Goal: Task Accomplishment & Management: Complete application form

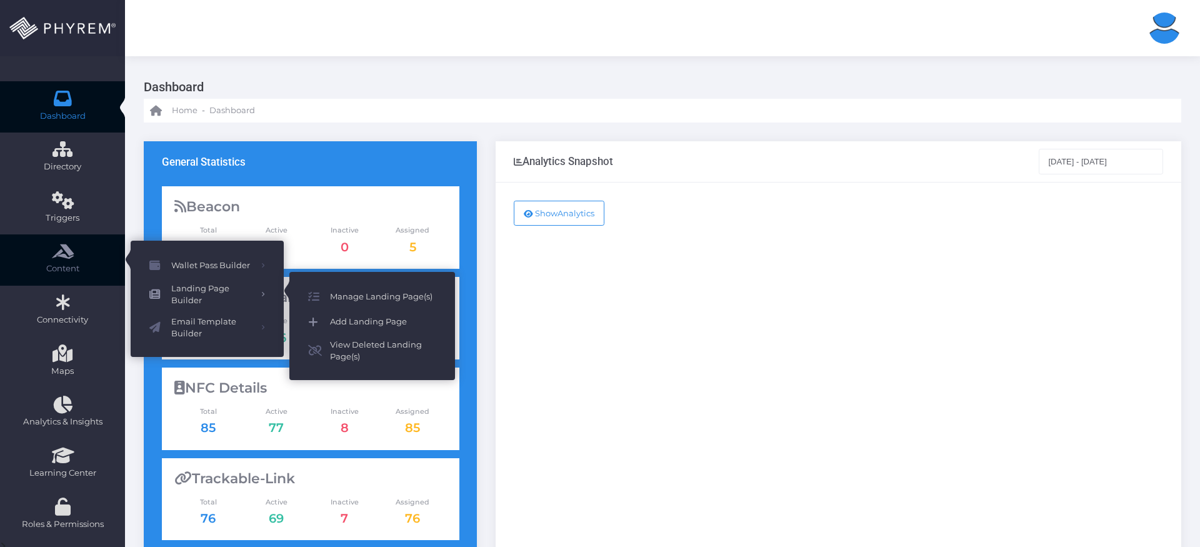
click at [334, 319] on span "Add Landing Page" at bounding box center [383, 322] width 106 height 16
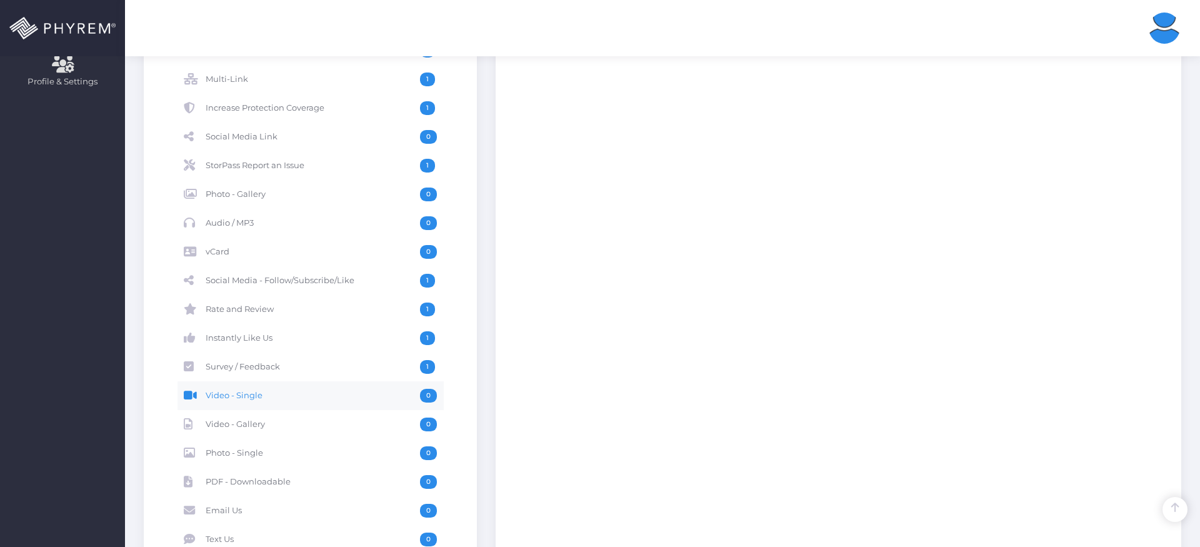
scroll to position [505, 0]
click at [318, 162] on span "StorPass Report an Issue" at bounding box center [313, 166] width 214 height 14
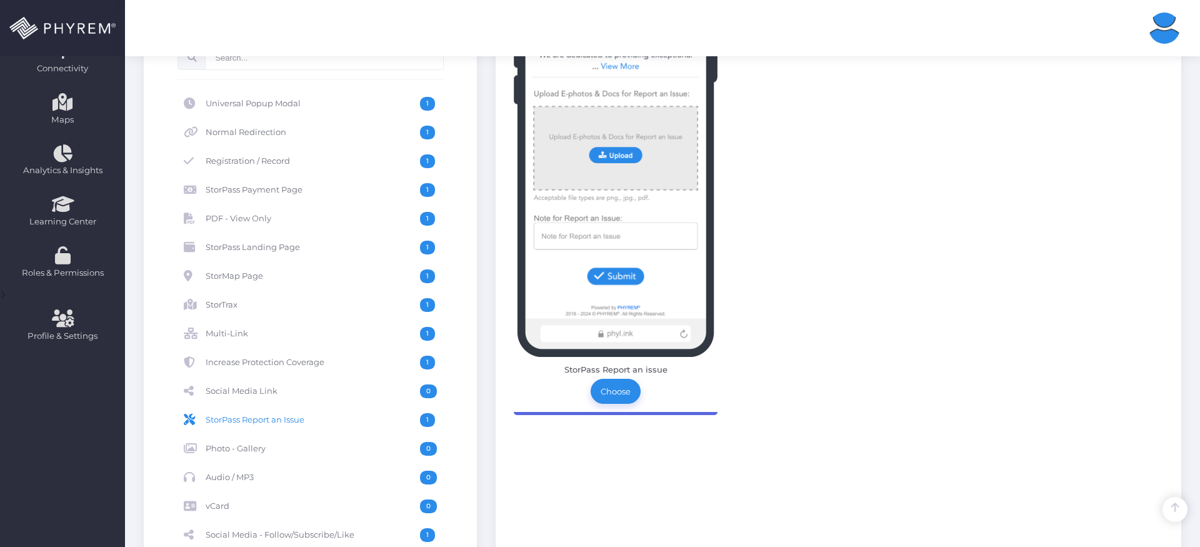
scroll to position [251, 0]
click at [615, 394] on link "Choose" at bounding box center [616, 392] width 50 height 25
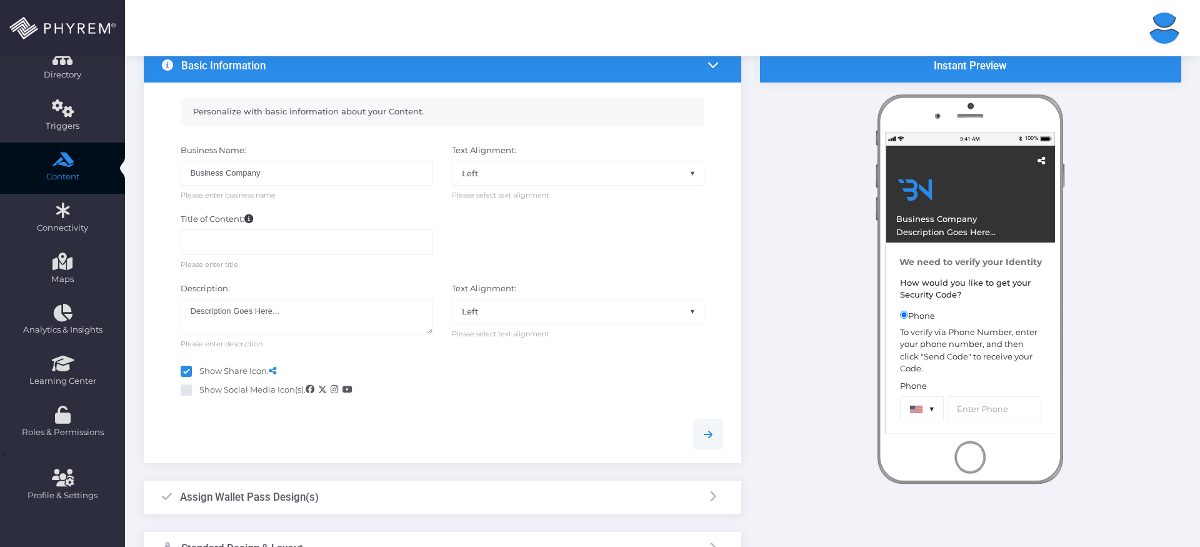
scroll to position [98, 0]
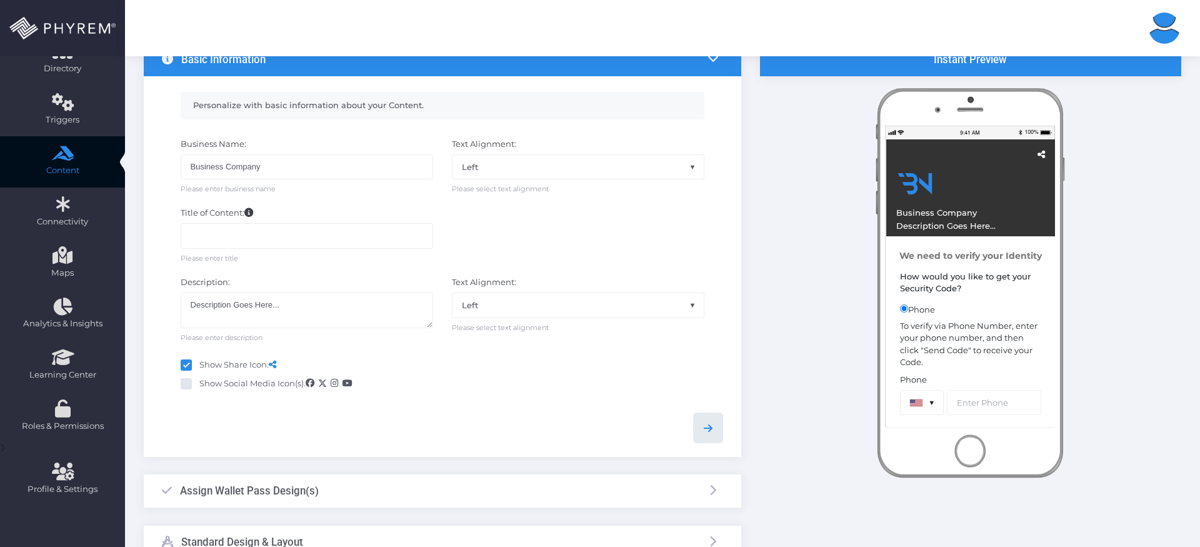
click at [710, 431] on icon at bounding box center [708, 428] width 15 height 15
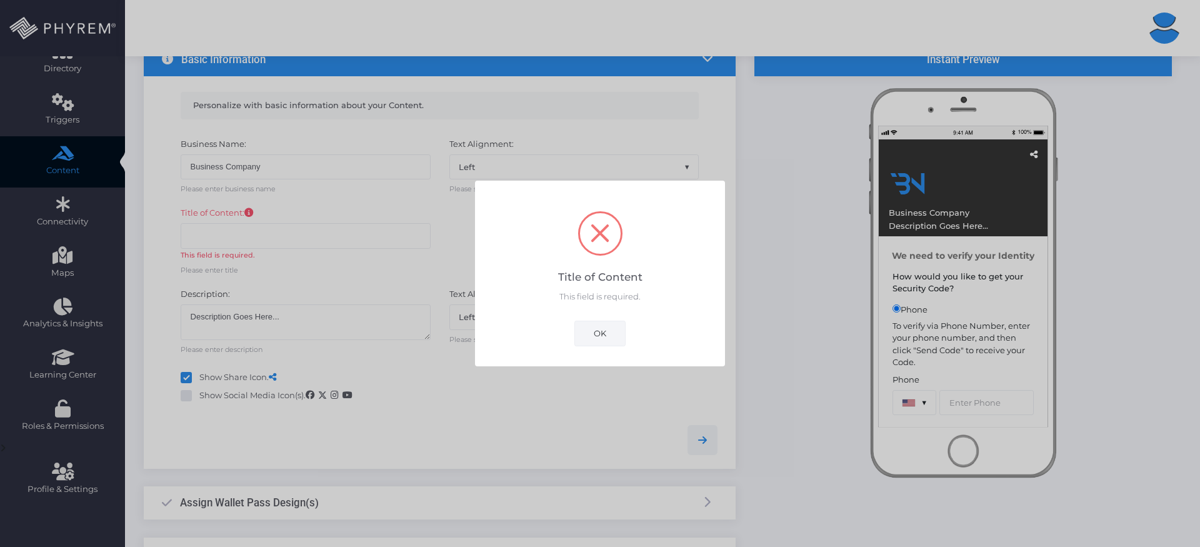
click at [596, 325] on button "OK" at bounding box center [600, 333] width 51 height 25
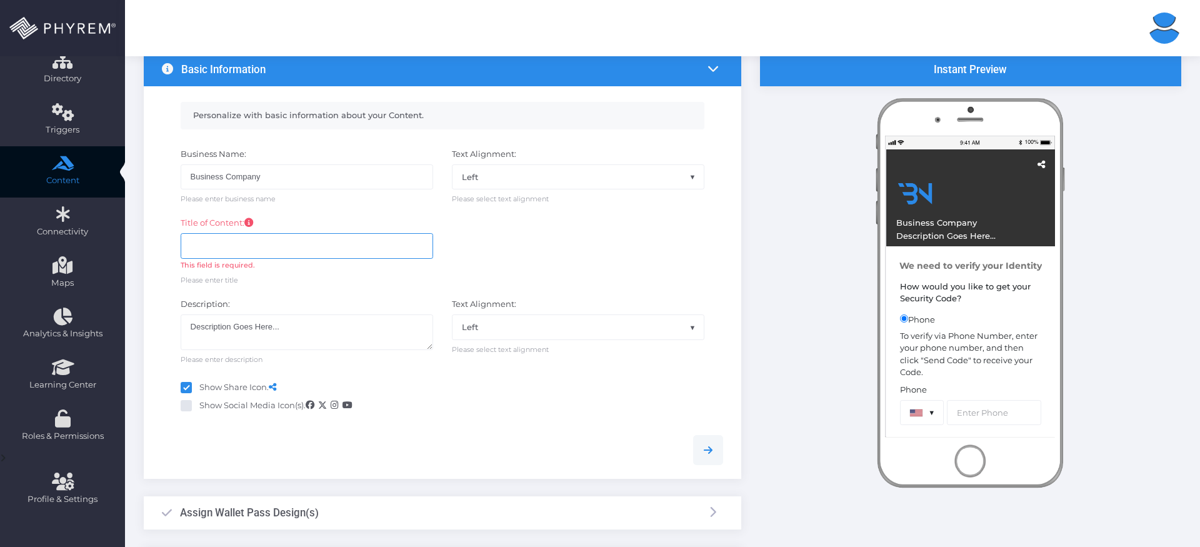
click at [318, 241] on div "Title of Content: This field is required. Please enter title" at bounding box center [306, 251] width 271 height 69
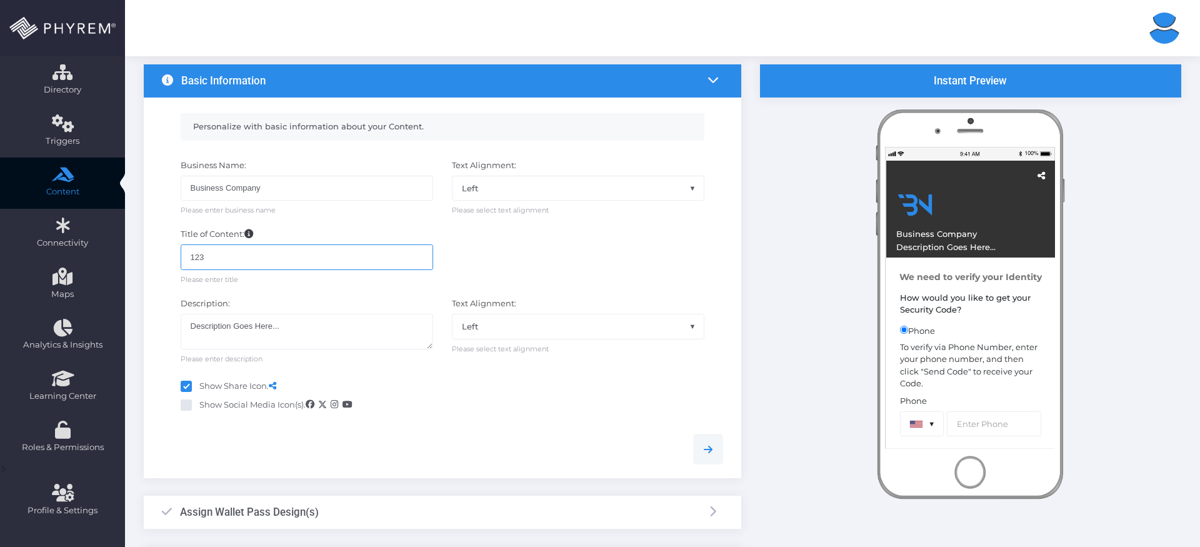
scroll to position [81, 0]
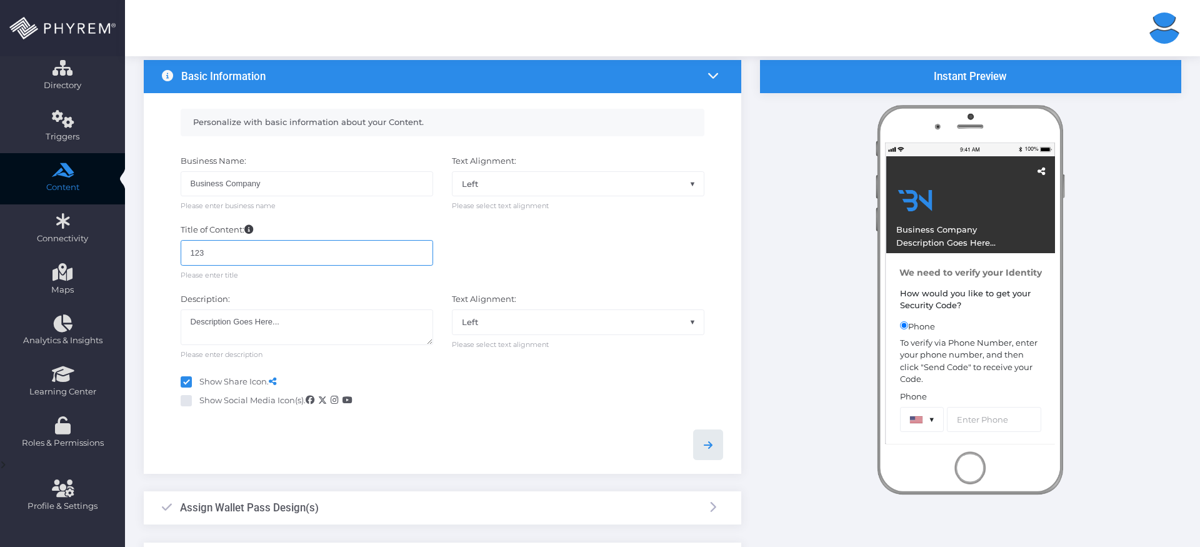
type input "123"
click at [708, 443] on icon at bounding box center [708, 445] width 15 height 15
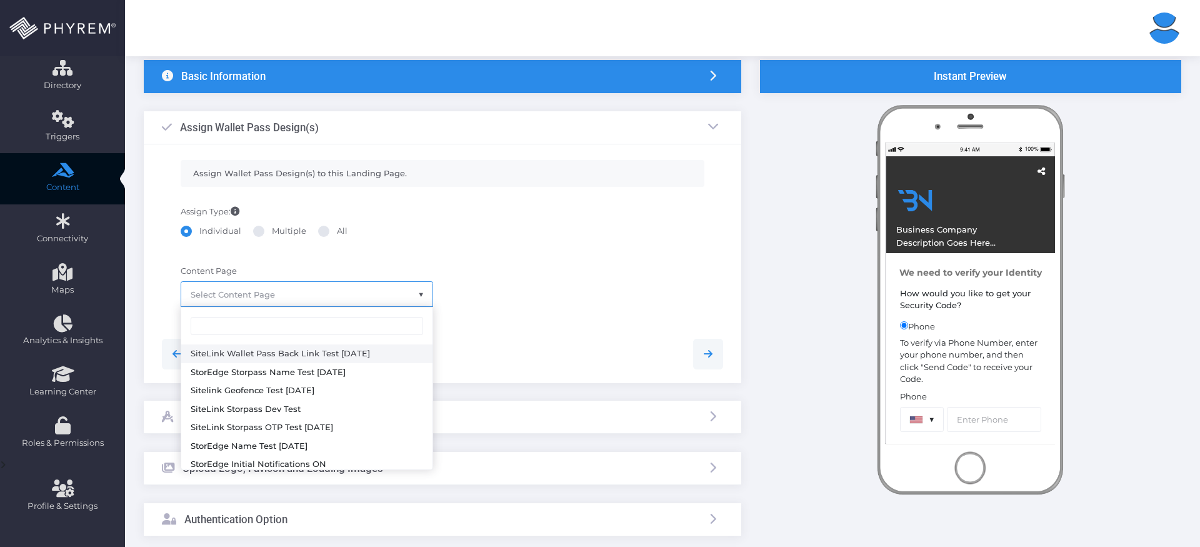
click at [421, 296] on span at bounding box center [426, 302] width 16 height 16
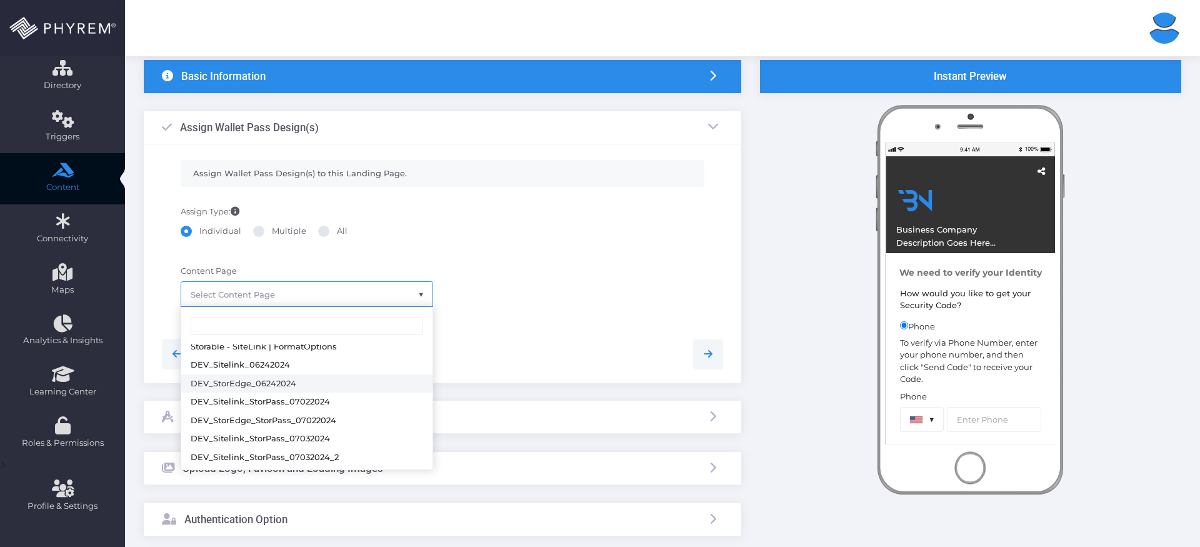
click at [535, 307] on div "Content Page None SiteLink Wallet Pass Back Link Test 1-30-2024 StorEdge Storpa…" at bounding box center [443, 292] width 581 height 66
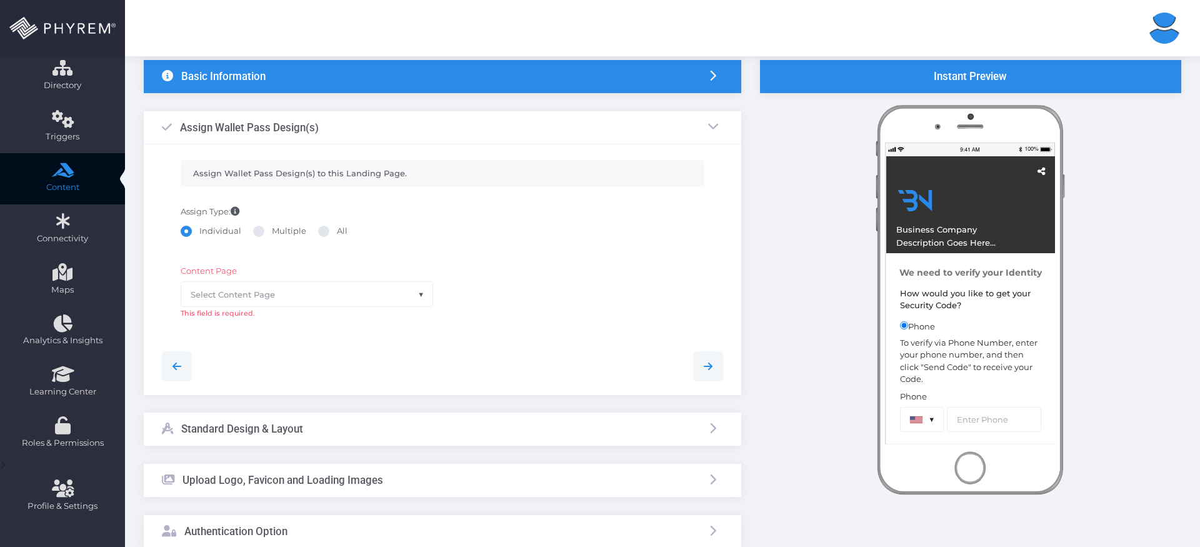
click at [284, 224] on div "Assign Type: Individual Multiple All" at bounding box center [442, 229] width 543 height 47
click at [286, 229] on label "Multiple" at bounding box center [279, 231] width 53 height 13
click at [280, 229] on input "Multiple" at bounding box center [276, 229] width 8 height 8
radio input "true"
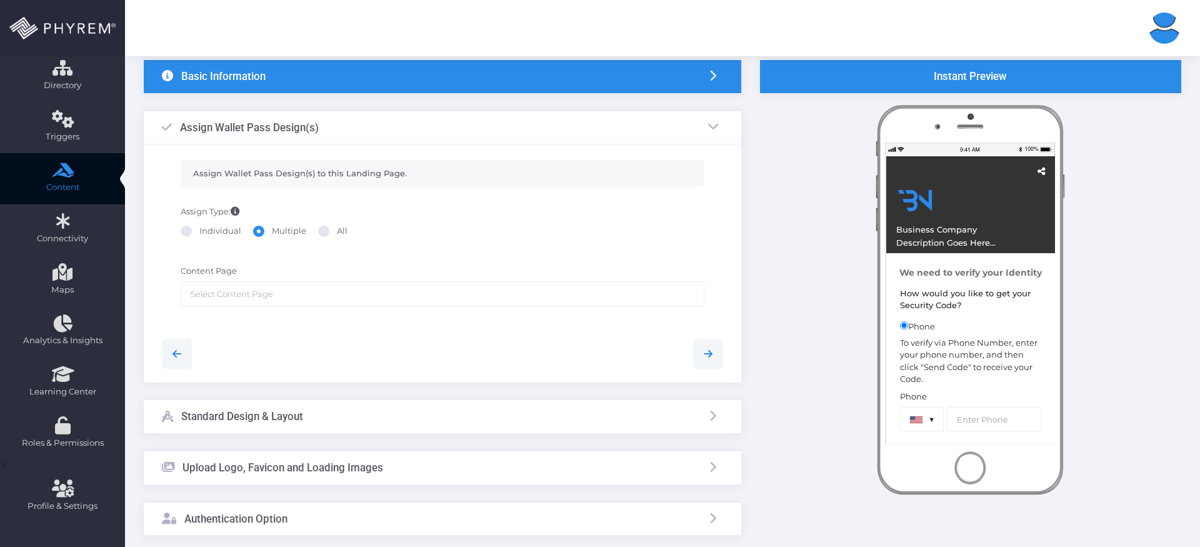
click at [322, 233] on span at bounding box center [323, 231] width 11 height 11
click at [337, 233] on input "All" at bounding box center [341, 229] width 8 height 8
radio input "true"
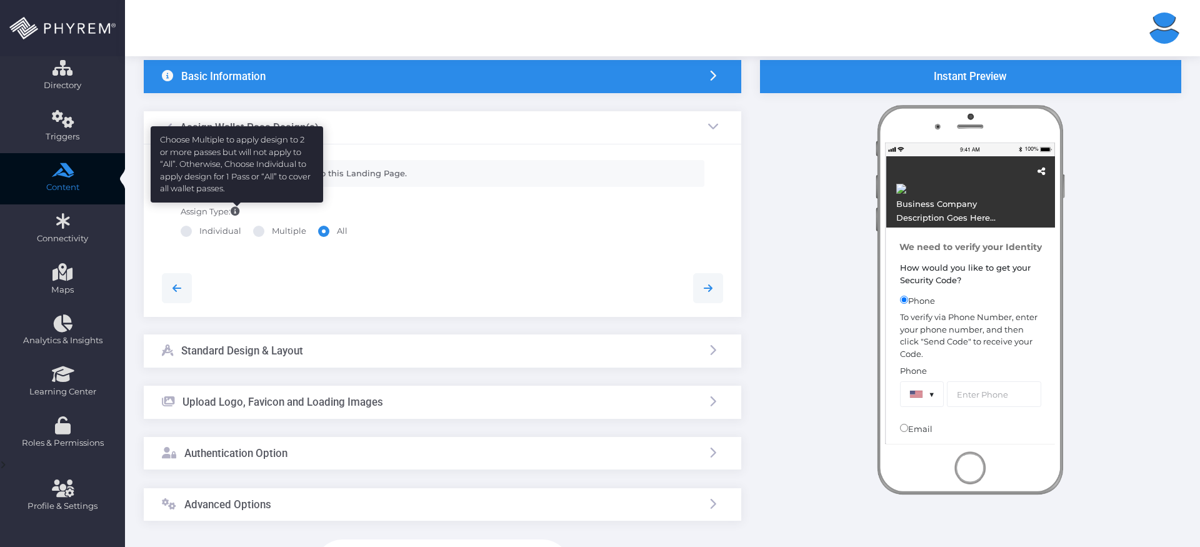
click at [233, 211] on icon at bounding box center [235, 211] width 9 height 9
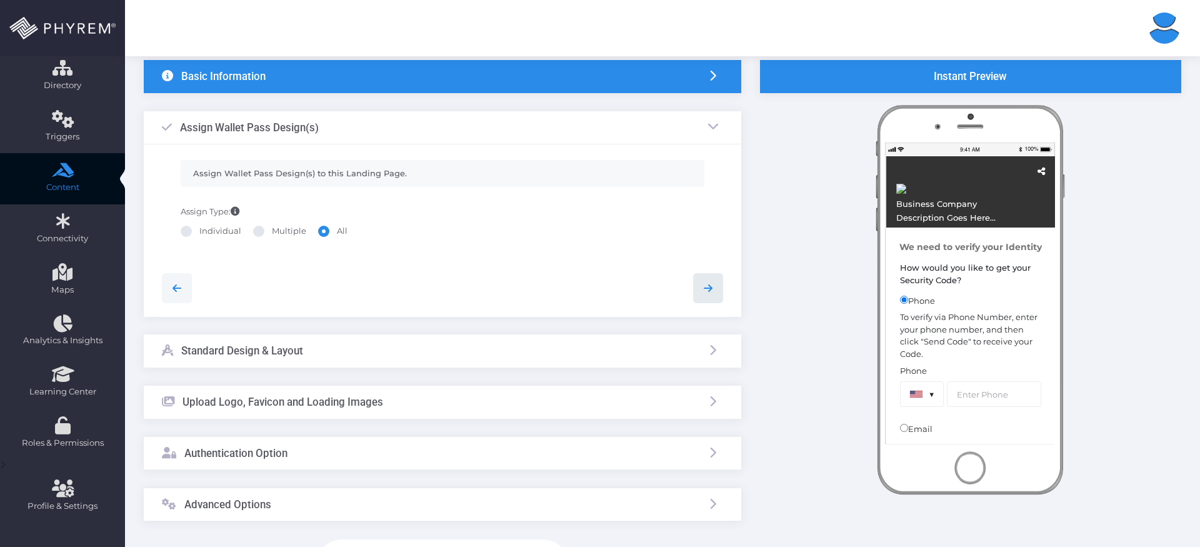
click at [708, 287] on icon at bounding box center [708, 288] width 15 height 15
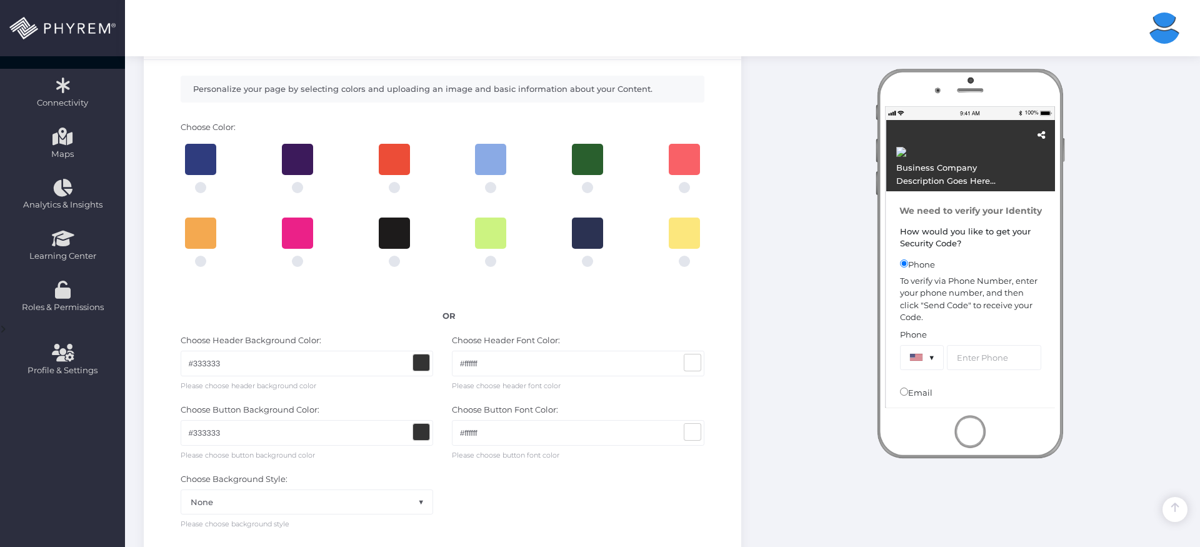
scroll to position [234, 0]
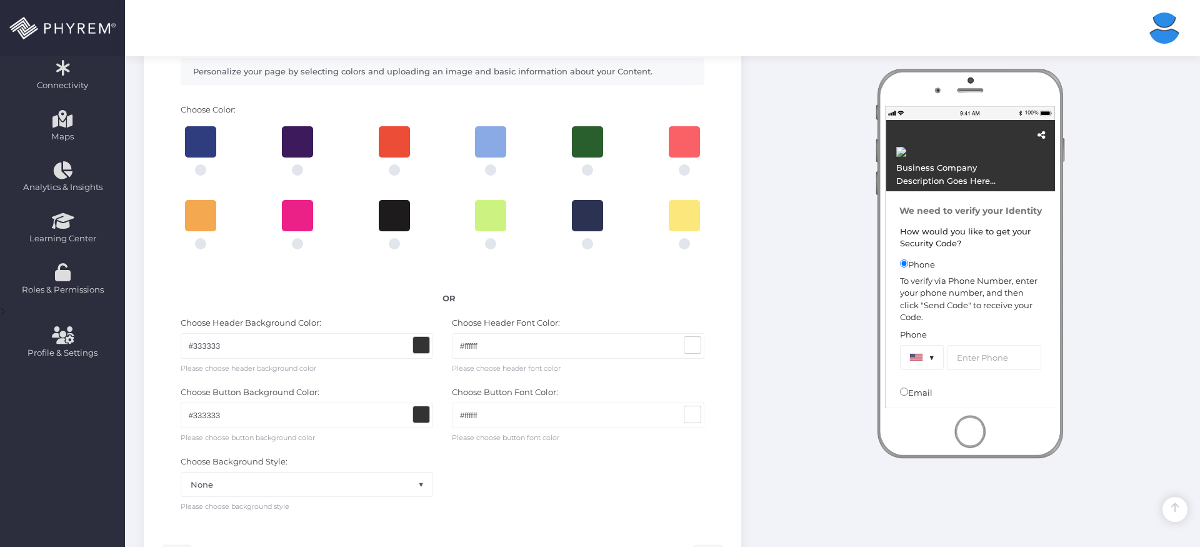
click at [575, 214] on div at bounding box center [587, 215] width 31 height 31
radio input "true"
type input "#2b3252"
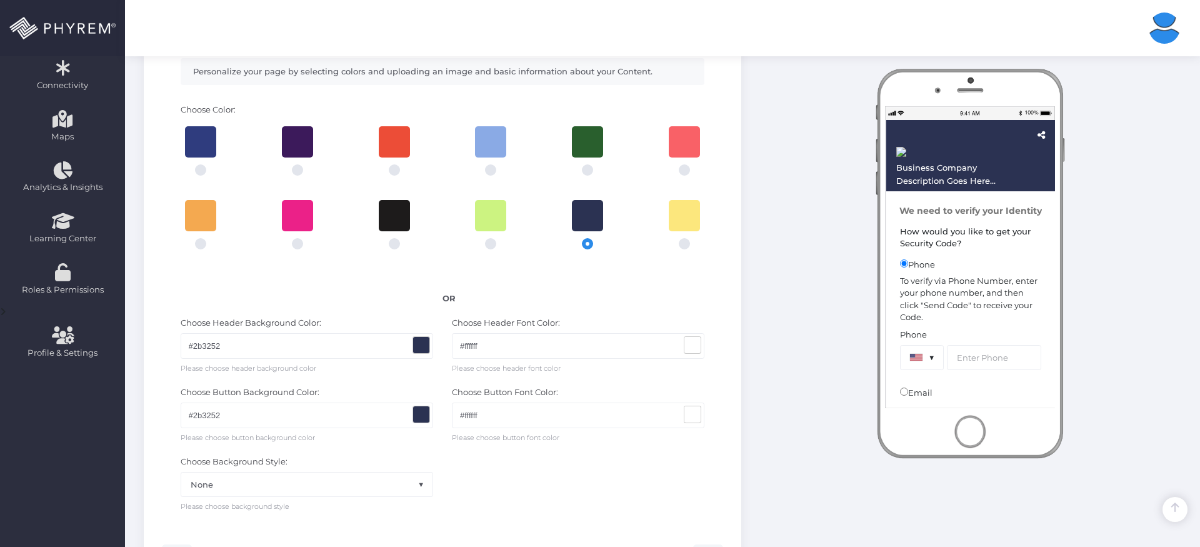
click at [699, 226] on div at bounding box center [684, 215] width 31 height 31
radio input "true"
type input "#fce77d"
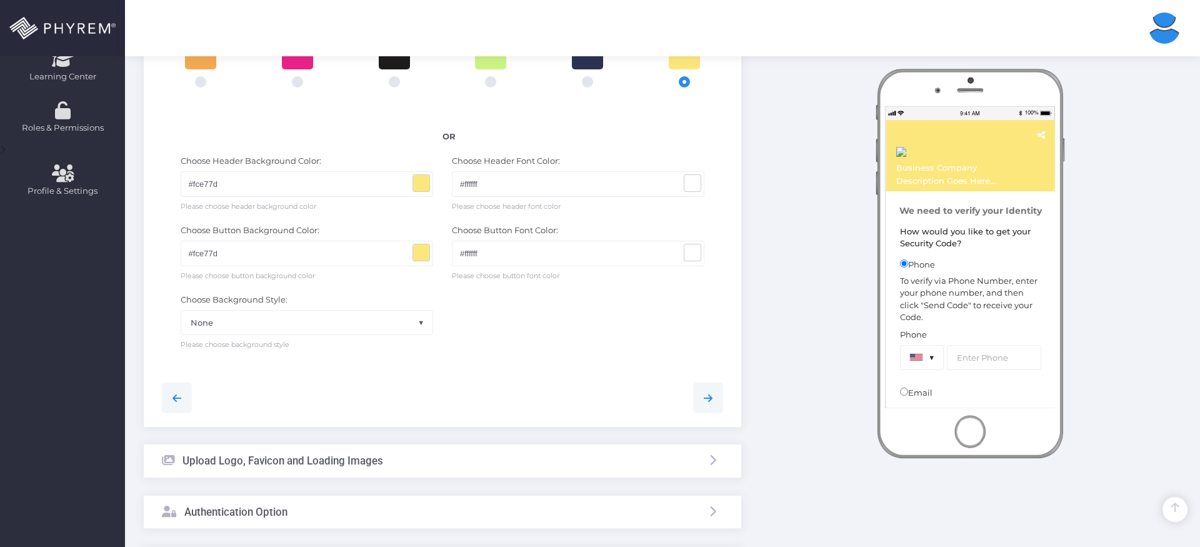
scroll to position [411, 0]
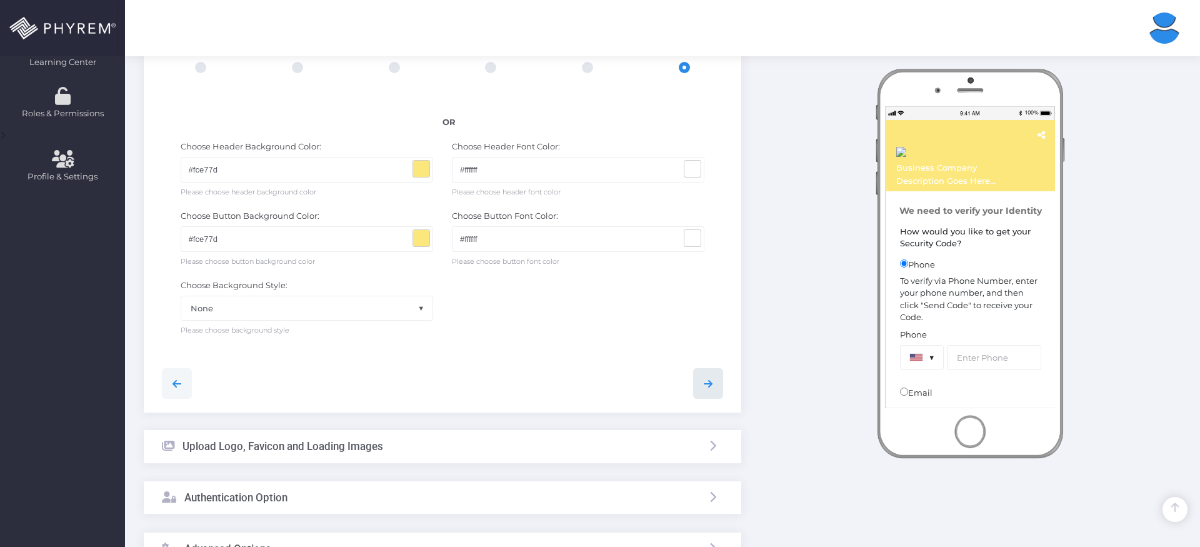
click at [705, 396] on link at bounding box center [708, 383] width 30 height 30
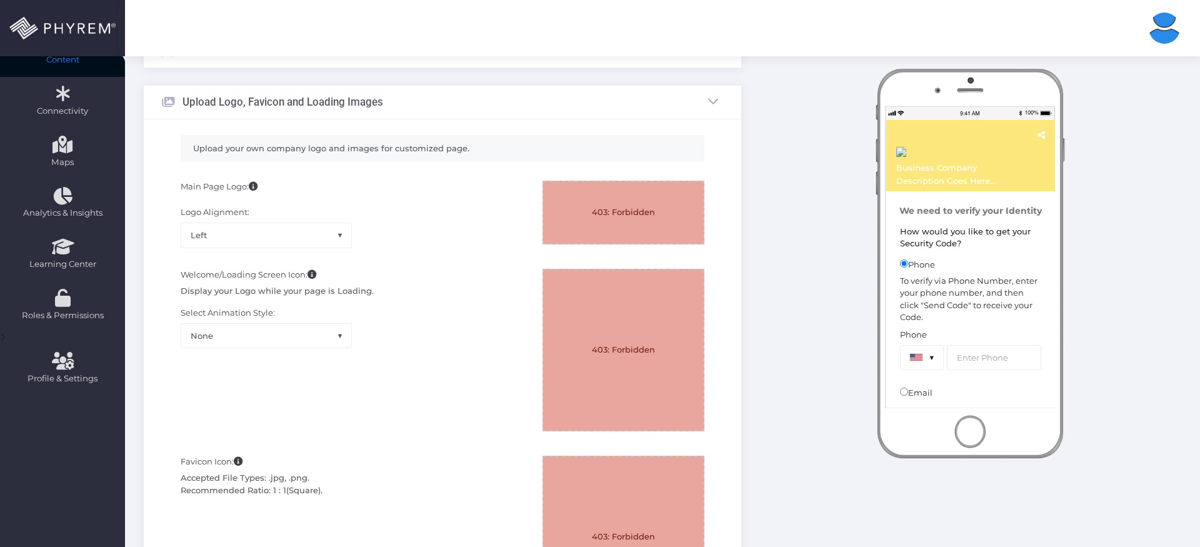
scroll to position [174, 0]
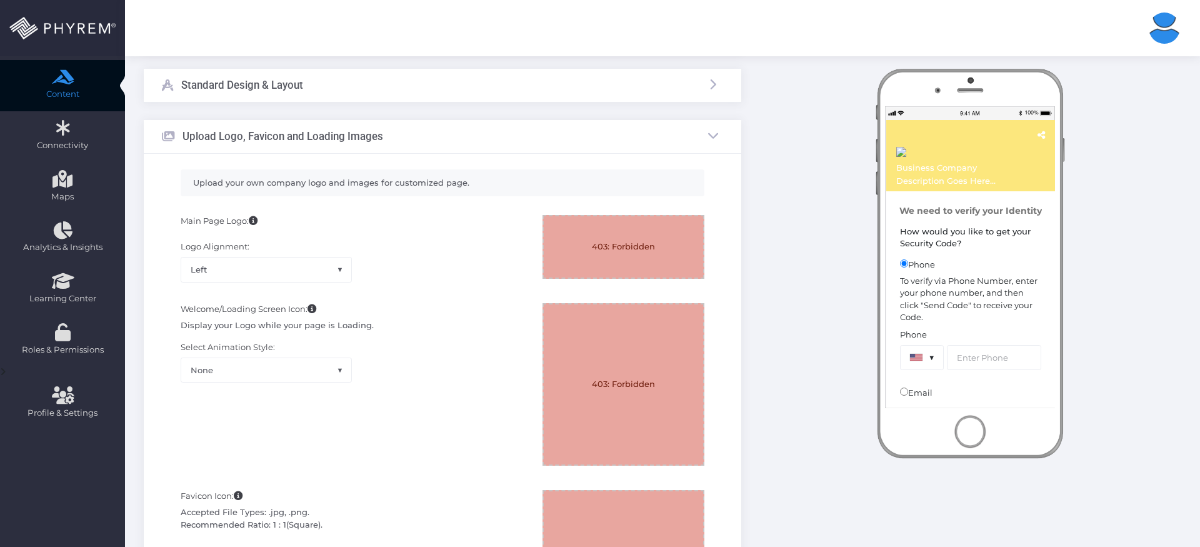
click at [596, 278] on div "Drop your image here Loading image... 403: Forbidden Remove Edit Download" at bounding box center [623, 253] width 181 height 76
drag, startPoint x: 593, startPoint y: 244, endPoint x: 671, endPoint y: 239, distance: 78.3
click at [671, 239] on div at bounding box center [624, 246] width 160 height 61
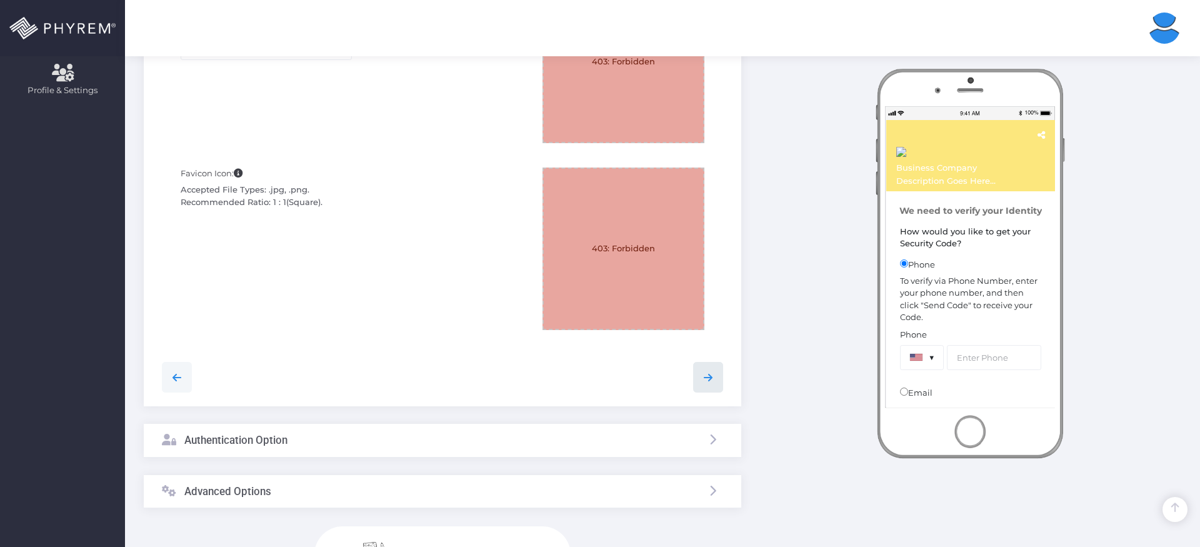
click at [714, 388] on link at bounding box center [708, 377] width 30 height 30
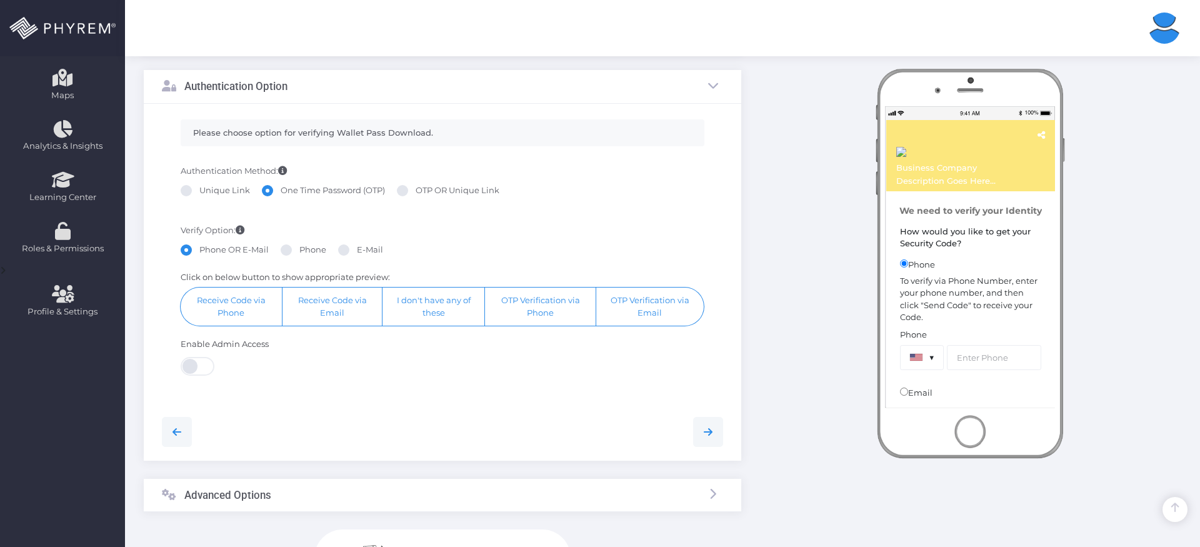
scroll to position [275, 0]
click at [205, 363] on span at bounding box center [199, 367] width 36 height 19
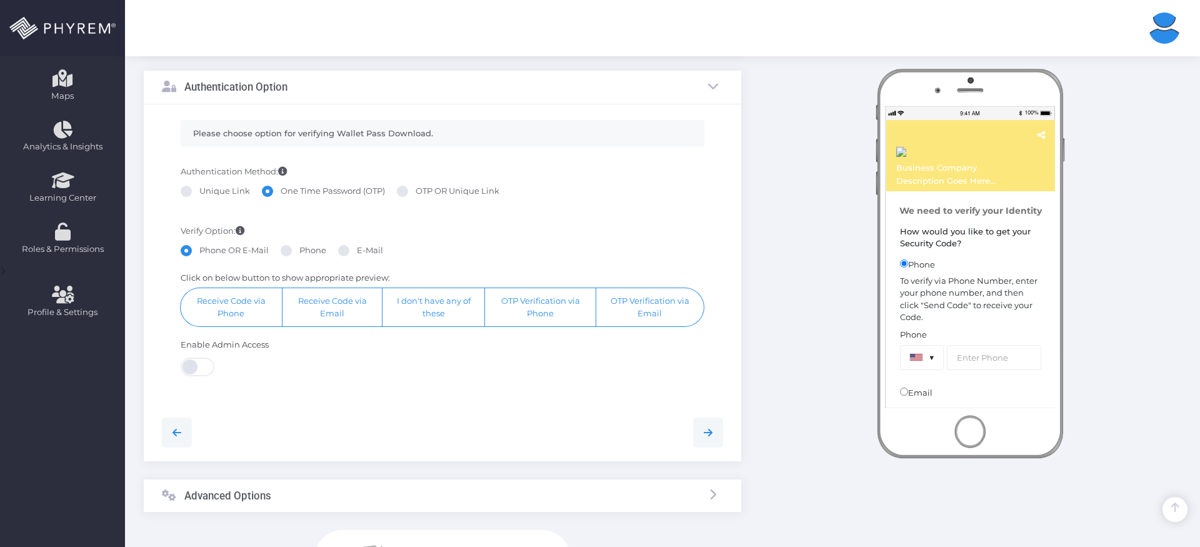
click at [301, 255] on label "Phone" at bounding box center [304, 250] width 46 height 13
click at [301, 253] on input "Phone" at bounding box center [303, 248] width 8 height 8
radio input "true"
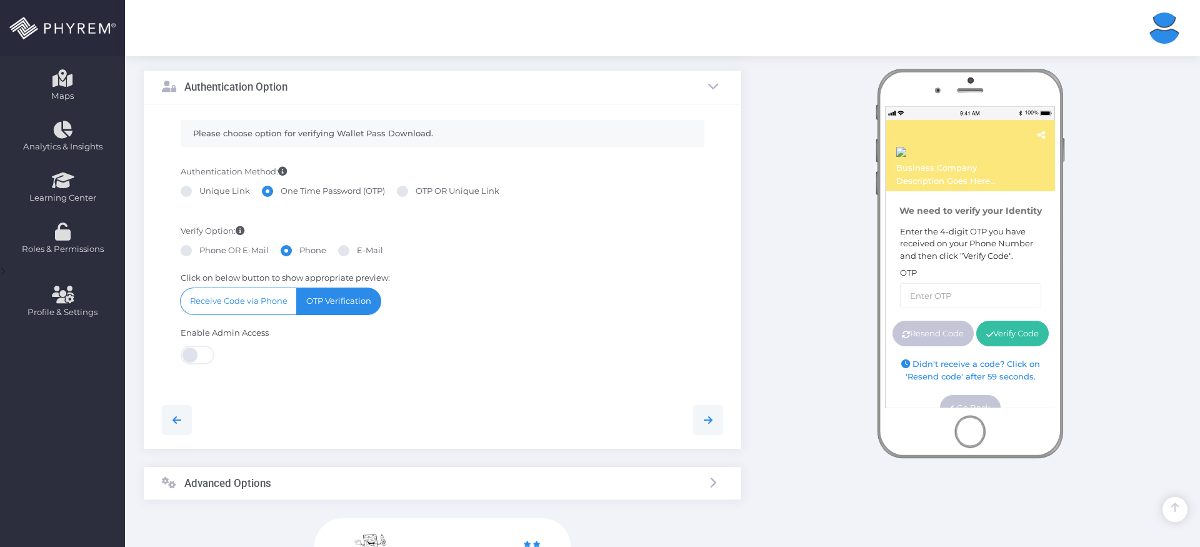
click at [330, 294] on button "OTP Verification" at bounding box center [339, 301] width 84 height 26
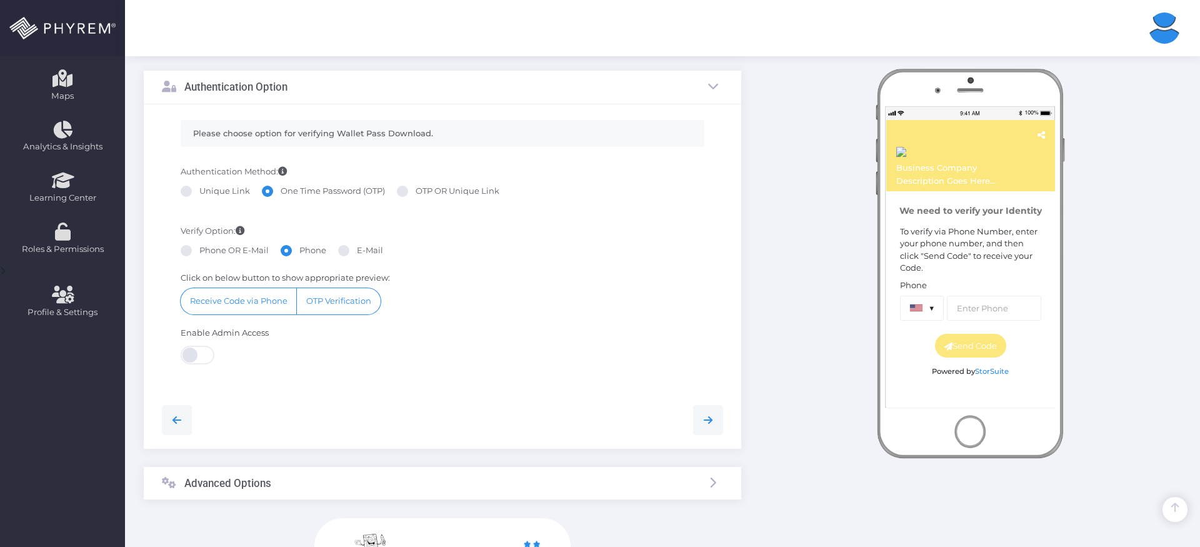
click at [426, 189] on label "OTP OR Unique Link" at bounding box center [448, 191] width 103 height 13
click at [424, 189] on input "OTP OR Unique Link" at bounding box center [420, 189] width 8 height 8
radio input "true"
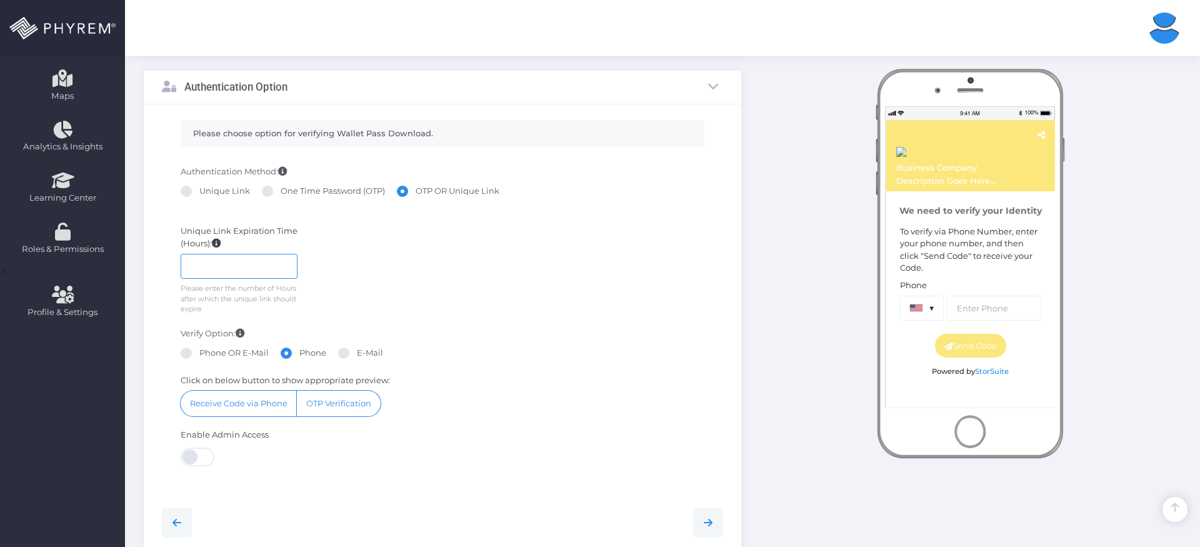
click at [251, 263] on input "number" at bounding box center [239, 266] width 117 height 25
click at [346, 349] on span at bounding box center [343, 353] width 11 height 11
click at [357, 349] on input "E-Mail" at bounding box center [361, 351] width 8 height 8
radio input "true"
click at [196, 349] on label "Phone OR E-Mail" at bounding box center [225, 353] width 88 height 13
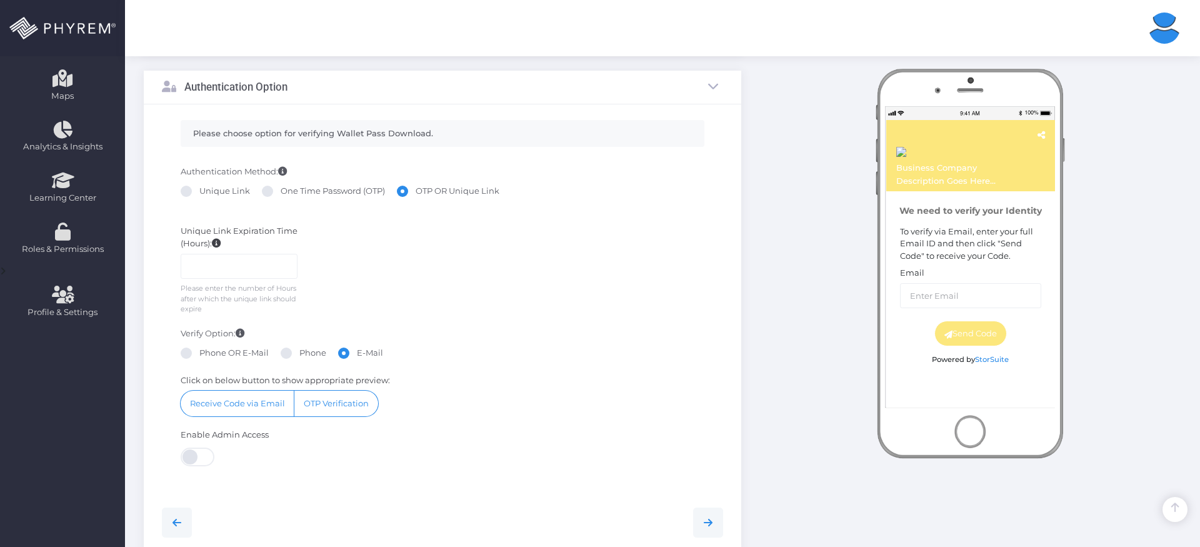
click at [199, 349] on input "Phone OR E-Mail" at bounding box center [203, 351] width 8 height 8
radio input "true"
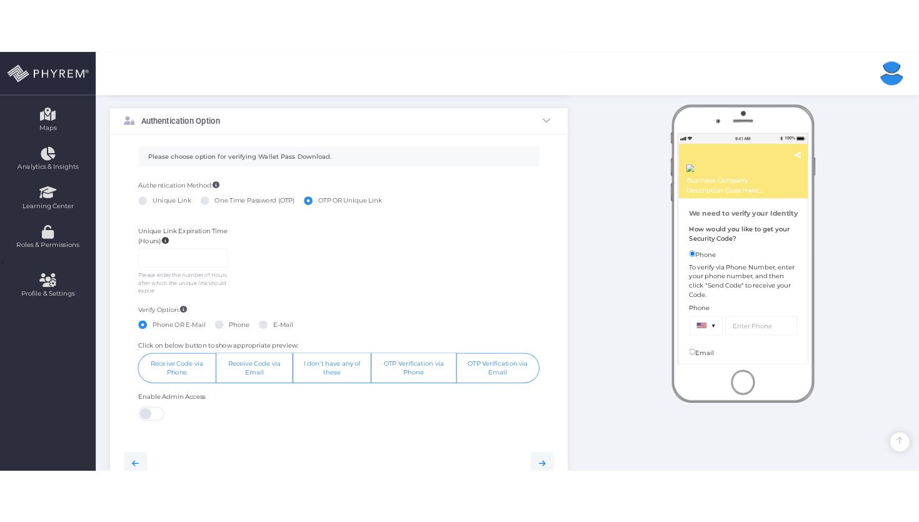
scroll to position [271, 0]
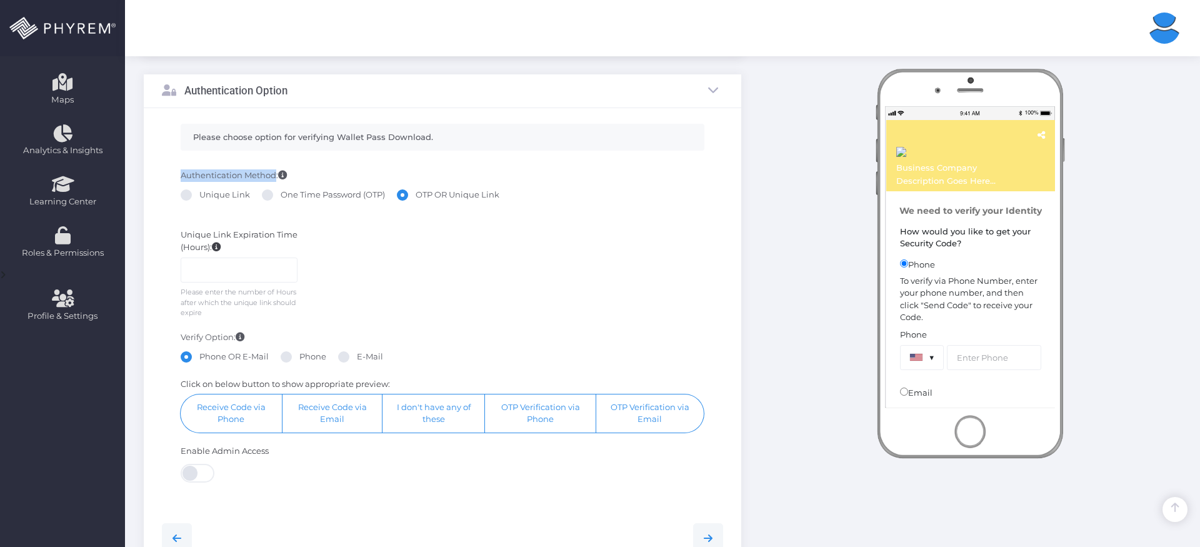
drag, startPoint x: 181, startPoint y: 169, endPoint x: 274, endPoint y: 176, distance: 93.4
click at [274, 176] on label "Authentication Method:" at bounding box center [234, 175] width 106 height 13
drag, startPoint x: 178, startPoint y: 232, endPoint x: 294, endPoint y: 234, distance: 116.3
click at [294, 234] on div "Unique Link Expiration Time (Hours): Please enter the number of Hours after whi…" at bounding box center [239, 273] width 136 height 89
click at [294, 234] on label "Unique Link Expiration Time (Hours):" at bounding box center [239, 241] width 117 height 24
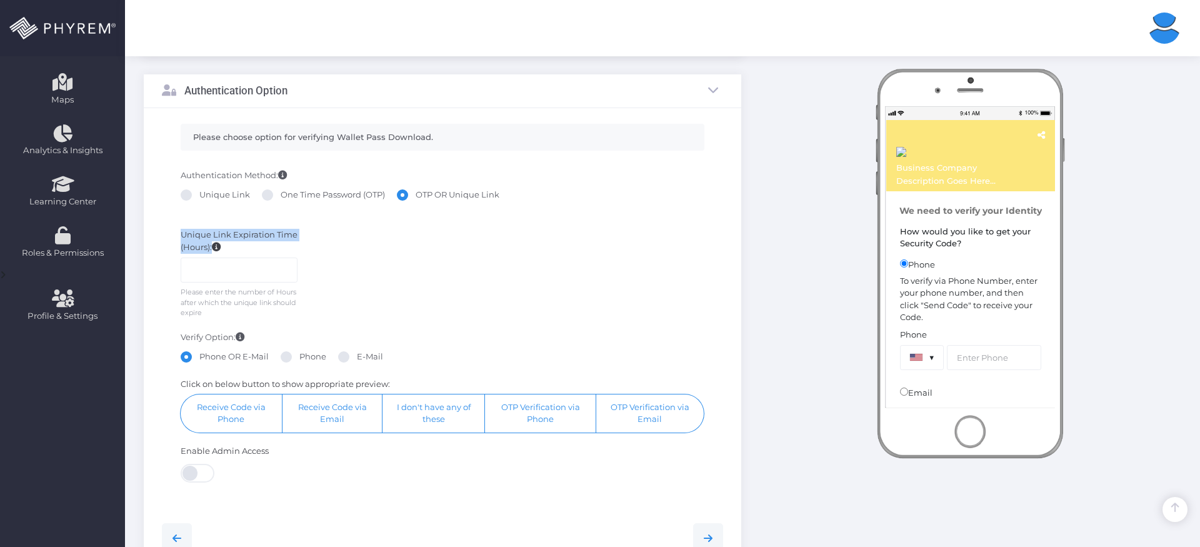
drag, startPoint x: 301, startPoint y: 235, endPoint x: 179, endPoint y: 231, distance: 122.0
click at [179, 231] on div "Unique Link Expiration Time (Hours): Please enter the number of Hours after whi…" at bounding box center [443, 274] width 581 height 102
click at [179, 231] on div "Unique Link Expiration Time (Hours): Please enter the number of Hours after whi…" at bounding box center [239, 273] width 136 height 89
drag, startPoint x: 181, startPoint y: 232, endPoint x: 294, endPoint y: 235, distance: 113.2
click at [294, 235] on label "Unique Link Expiration Time (Hours):" at bounding box center [239, 241] width 117 height 24
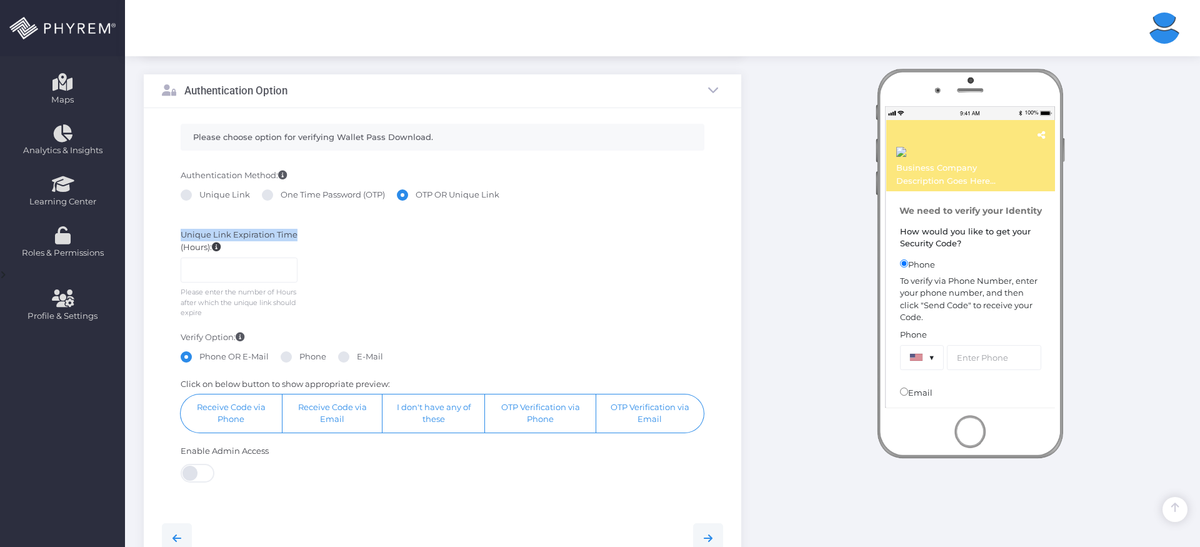
copy label "Unique Link Expiration Time"
